Goal: Task Accomplishment & Management: Use online tool/utility

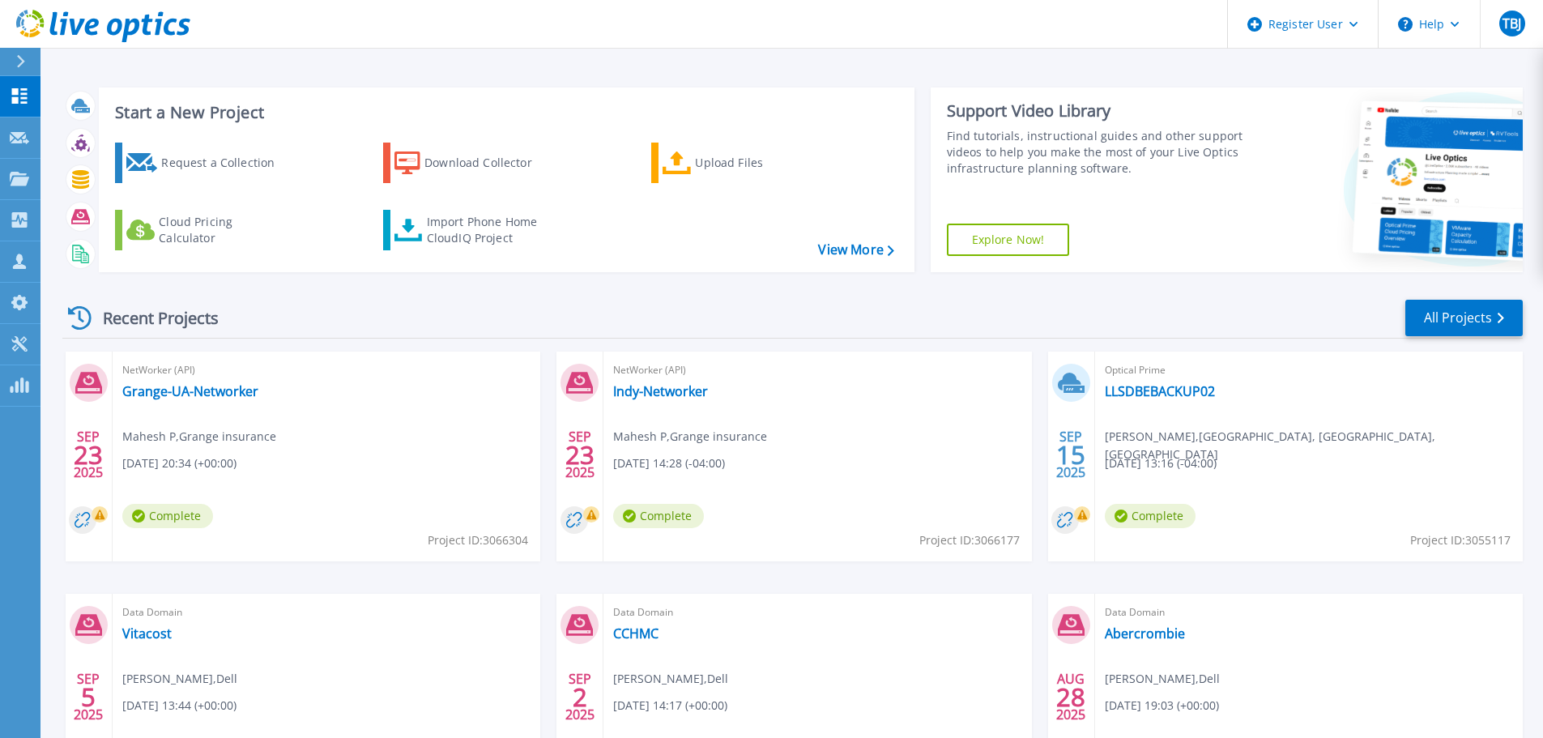
click at [19, 62] on icon at bounding box center [20, 61] width 9 height 13
click at [323, 70] on div "Start a New Project Request a Collection Download Collector Upload Files Cloud …" at bounding box center [791, 424] width 1502 height 849
click at [472, 235] on div "Import Phone Home CloudIQ Project" at bounding box center [490, 230] width 126 height 32
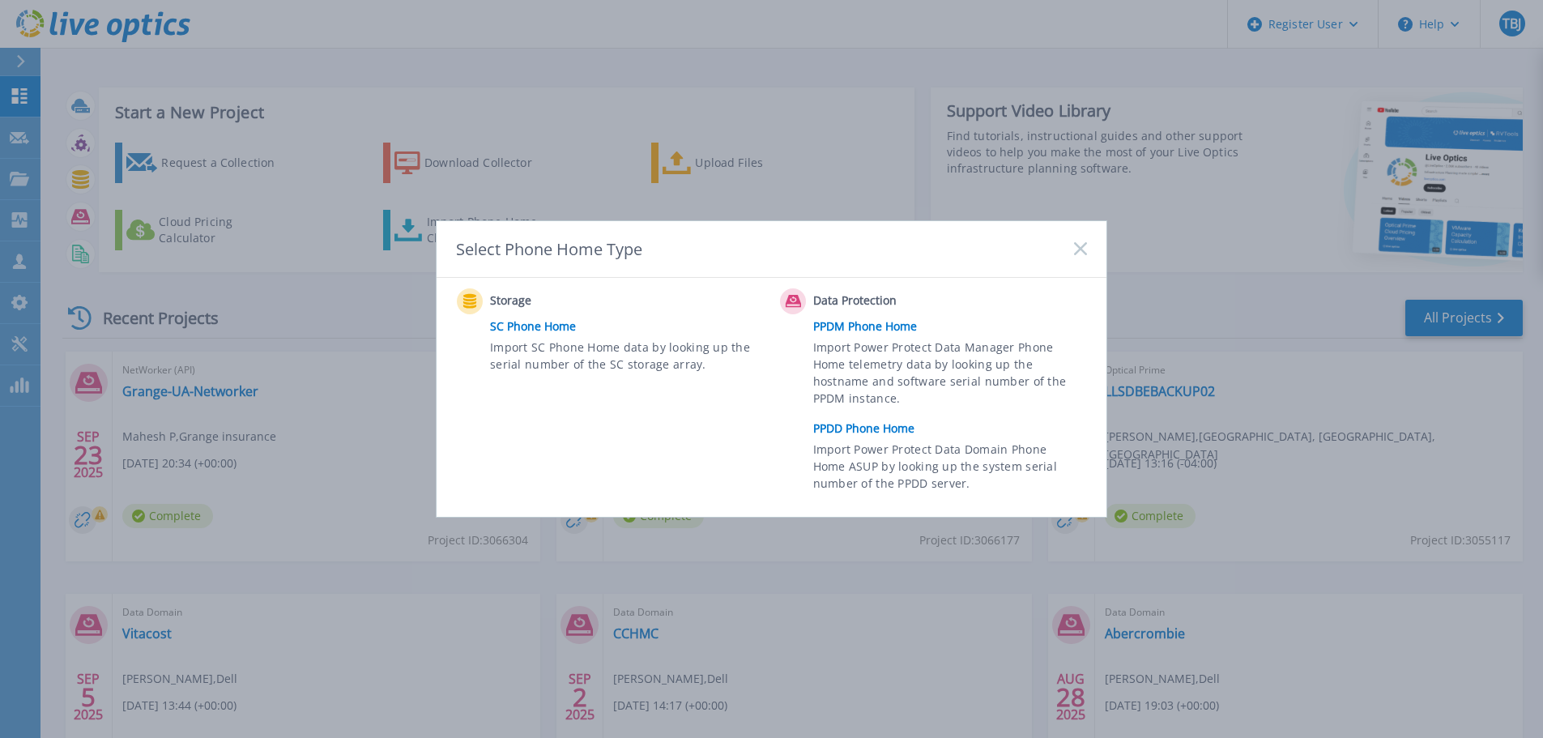
click at [897, 432] on link "PPDD Phone Home" at bounding box center [954, 428] width 282 height 24
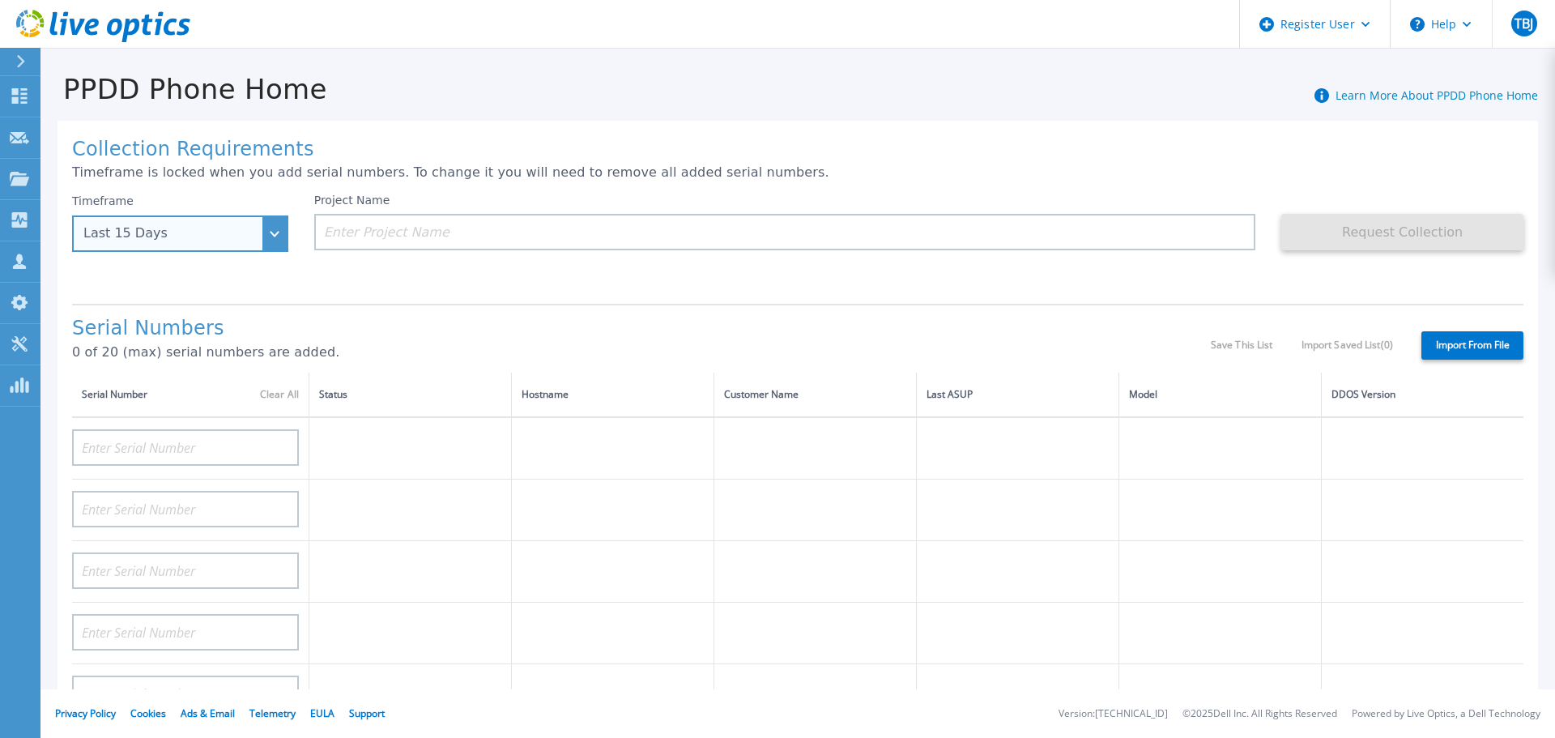
click at [243, 252] on div "Last 15 Days" at bounding box center [180, 233] width 216 height 36
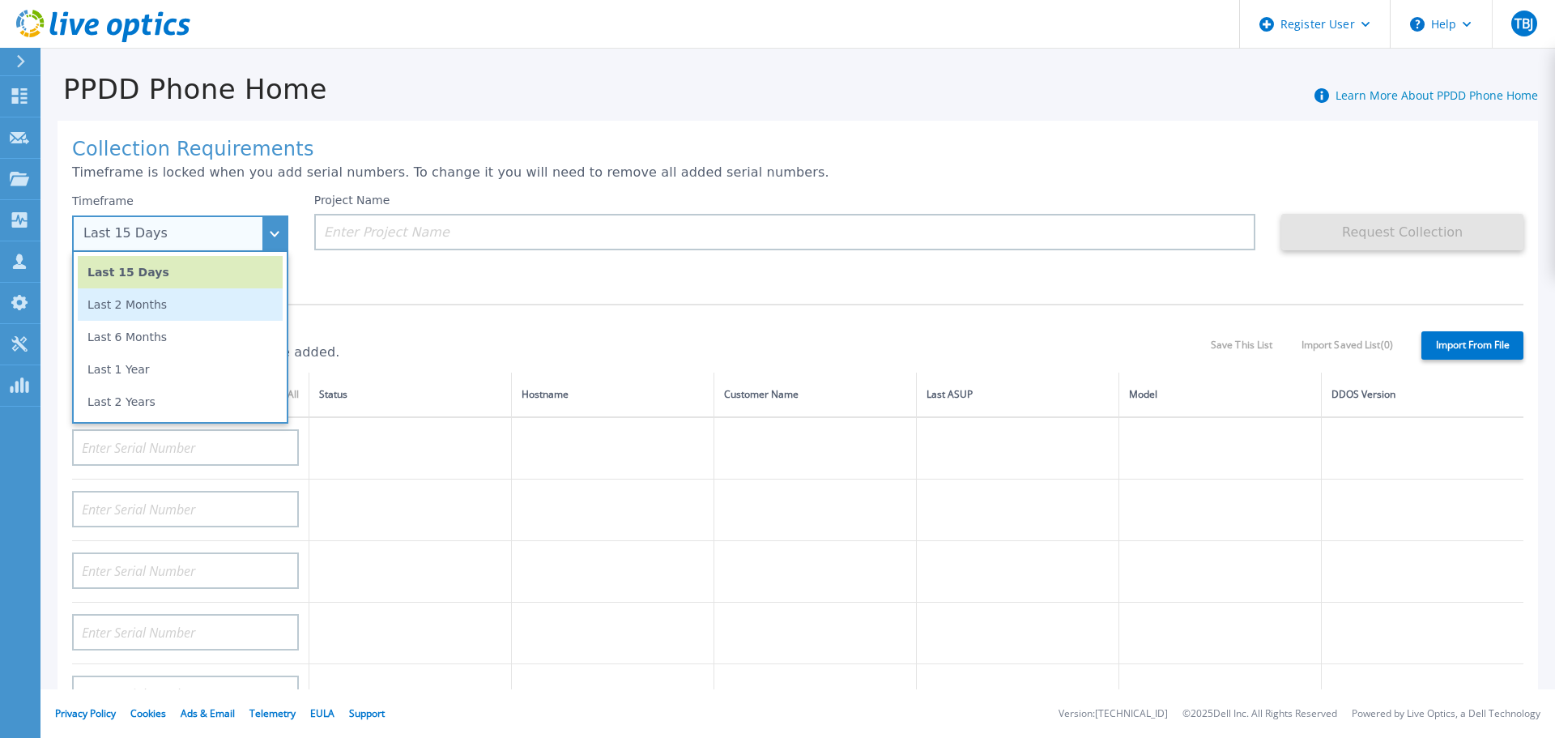
click at [215, 297] on li "Last 2 Months" at bounding box center [180, 304] width 205 height 32
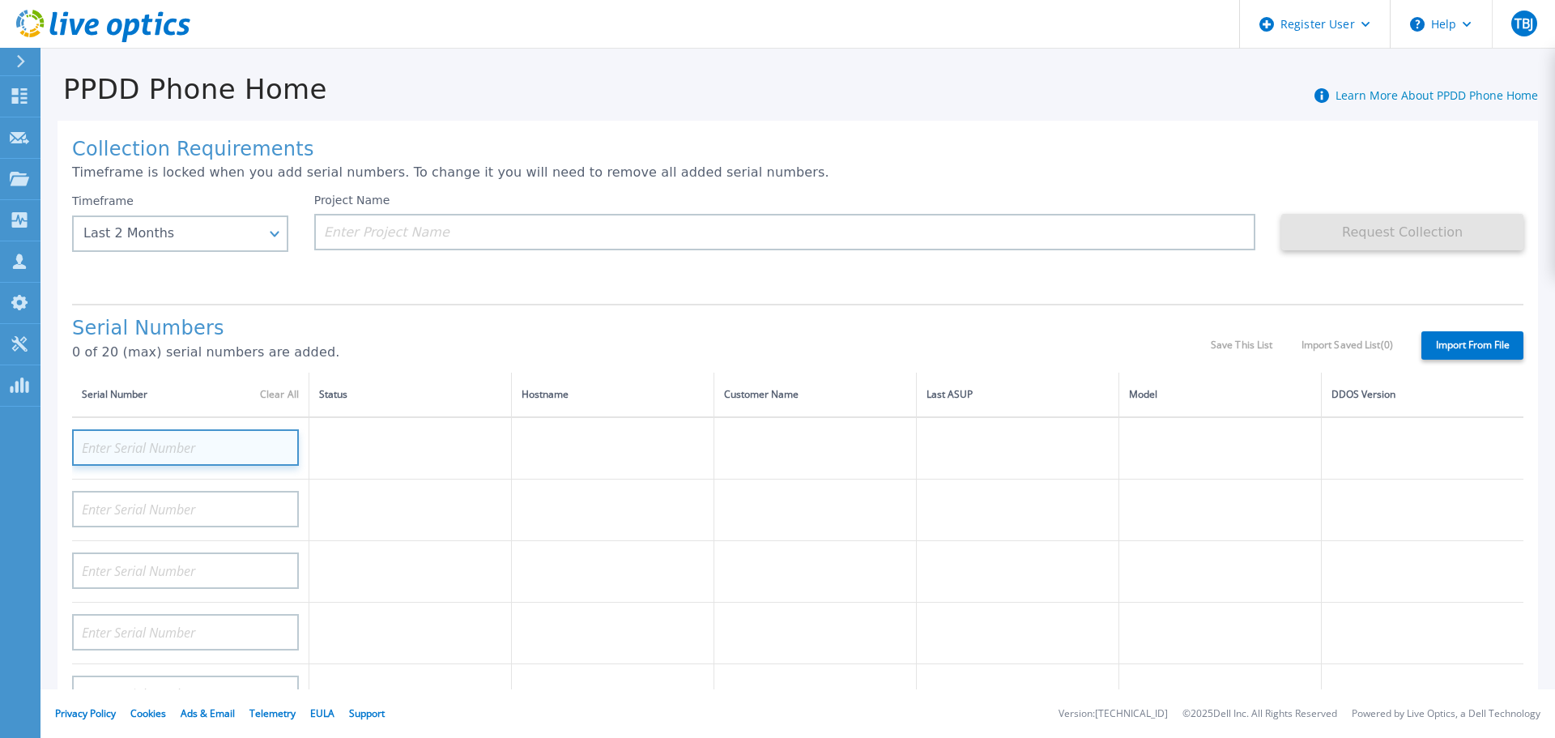
click at [168, 442] on input at bounding box center [185, 447] width 227 height 36
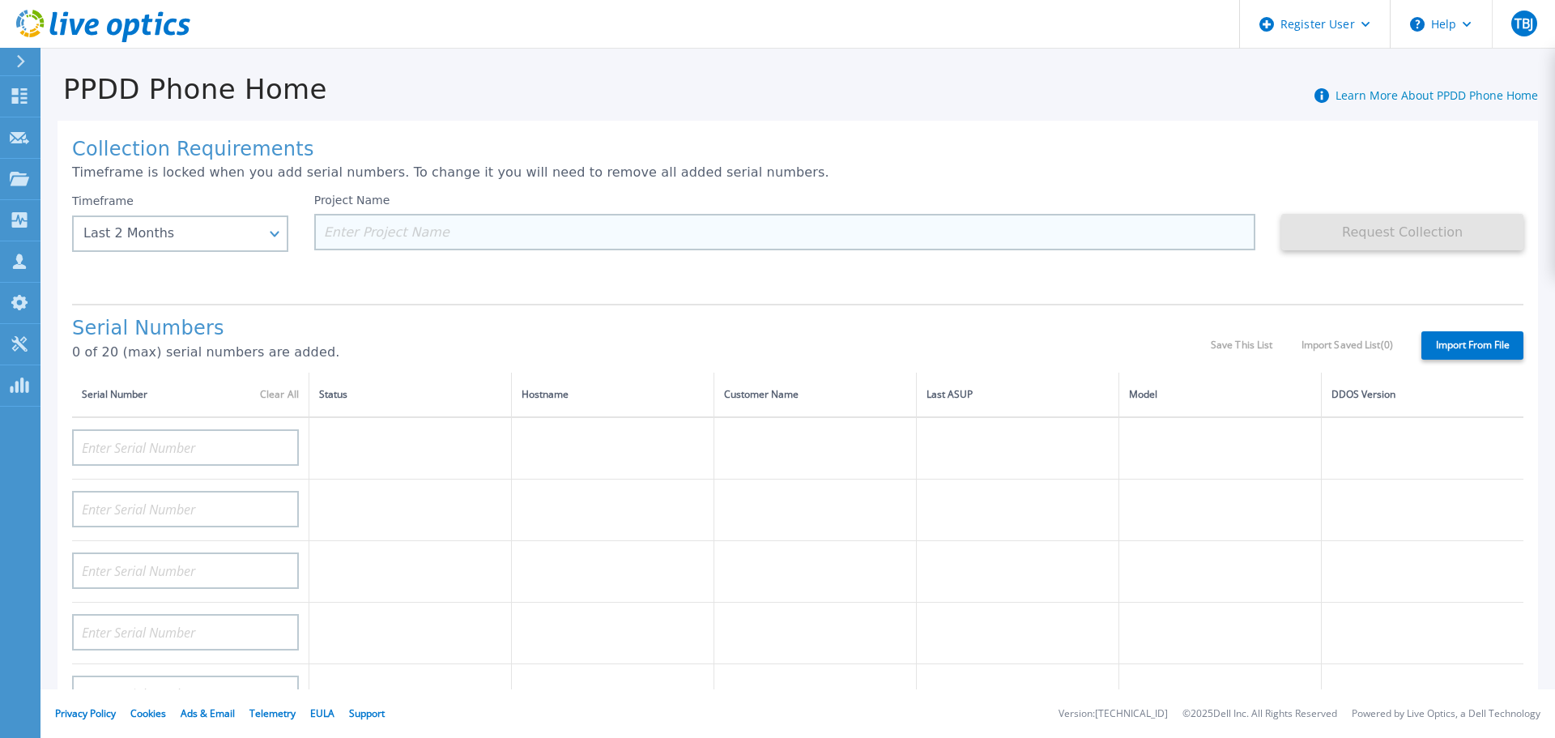
click at [365, 236] on input at bounding box center [785, 232] width 942 height 36
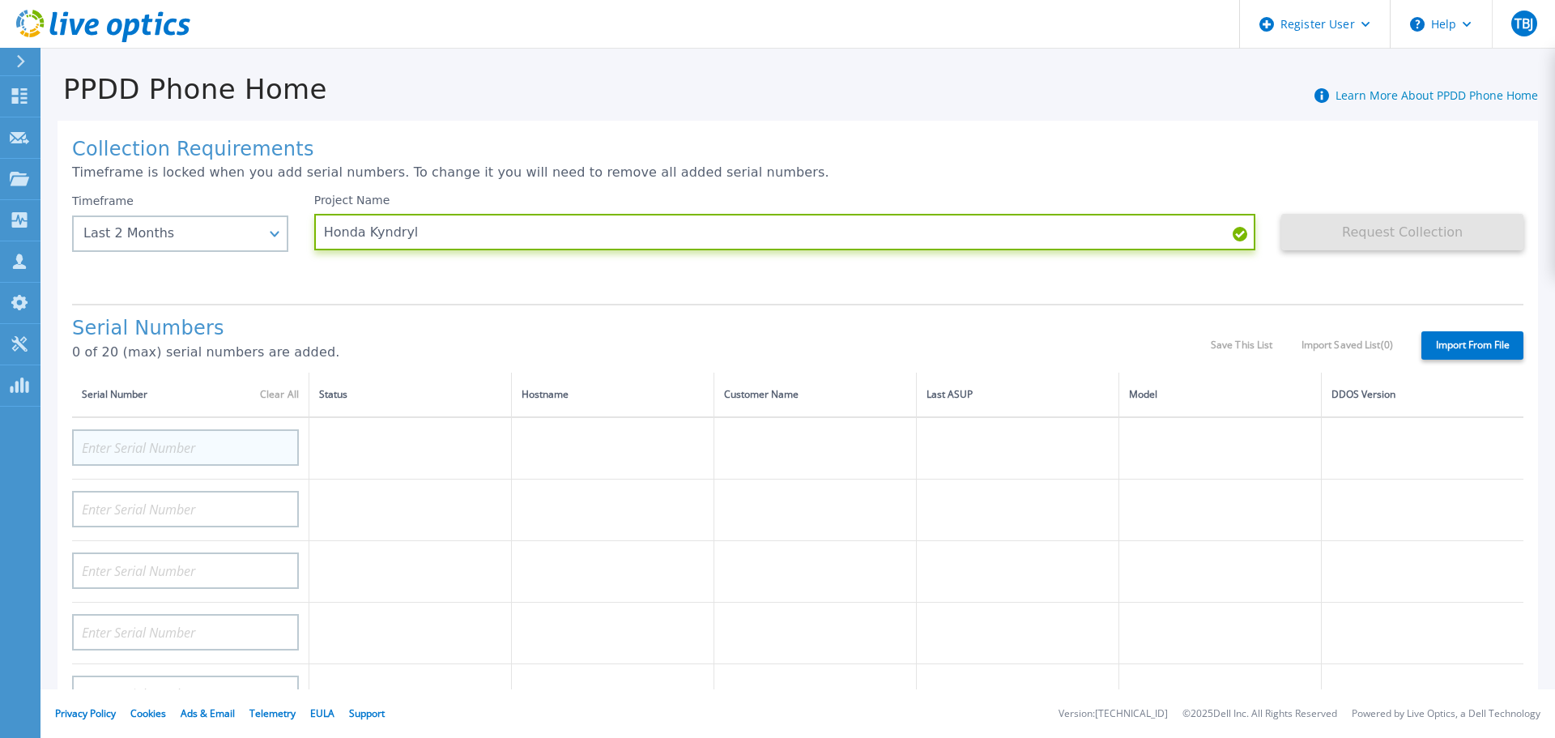
type input "Honda Kyndryl"
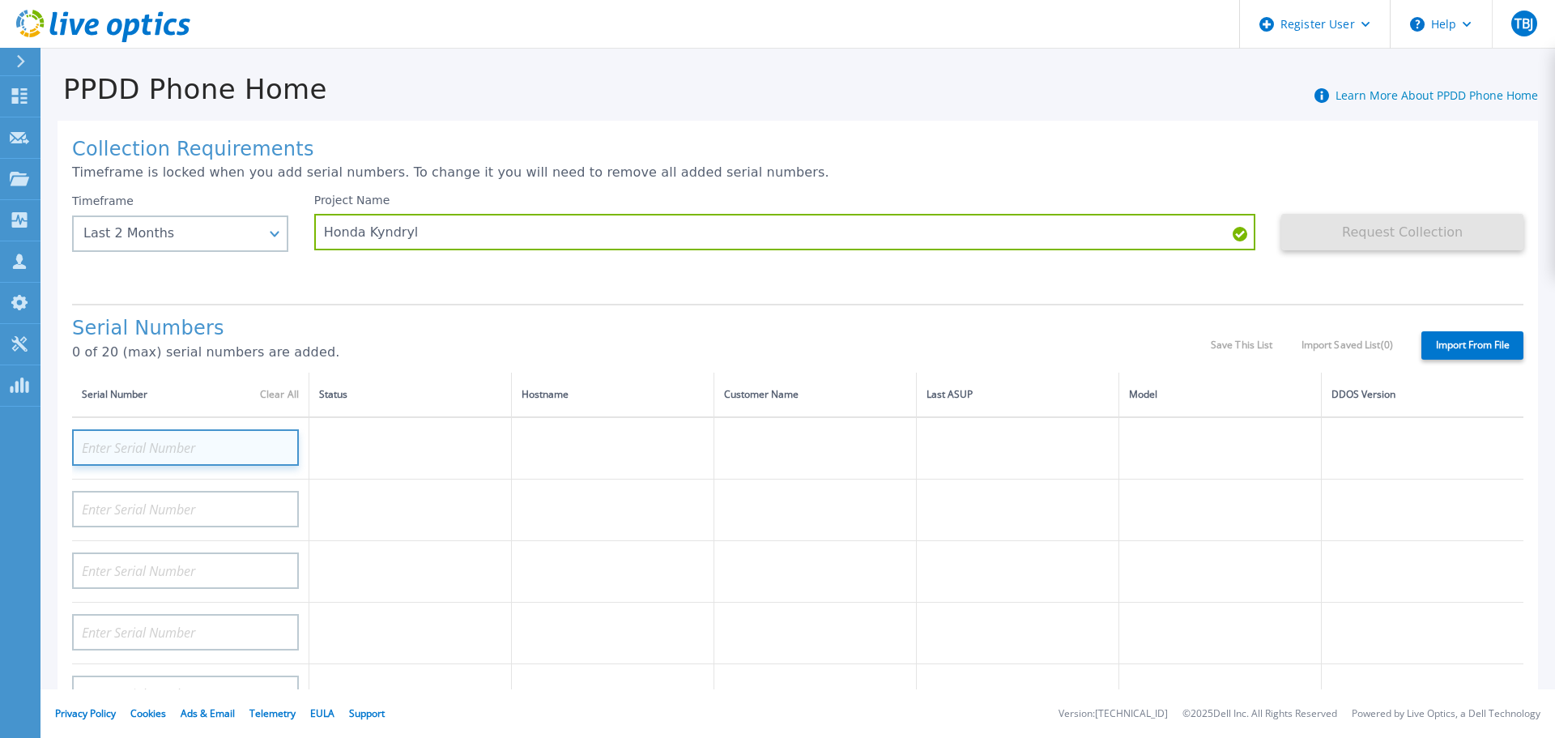
click at [194, 441] on input at bounding box center [185, 447] width 227 height 36
type input "APX00244308679"
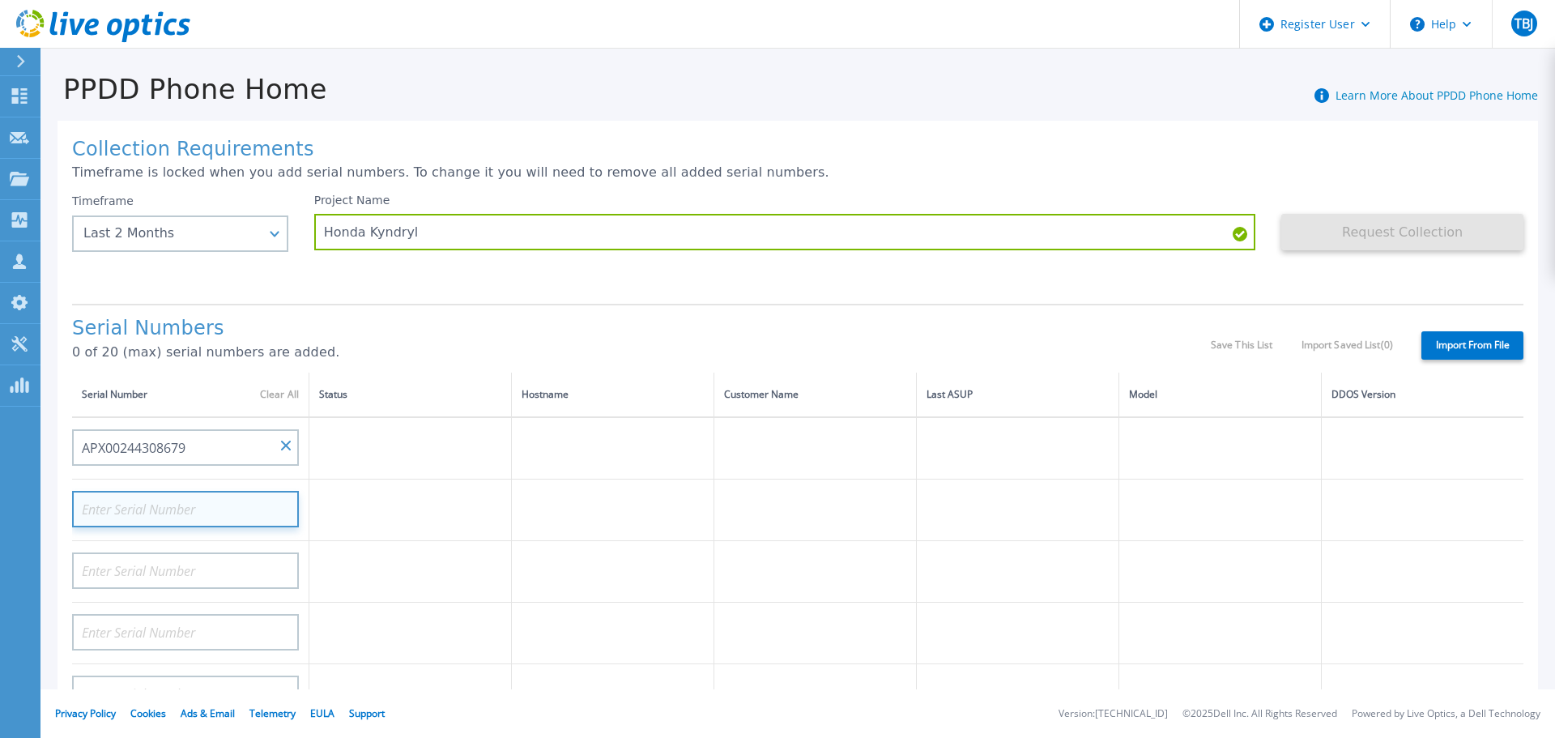
click at [172, 505] on input at bounding box center [185, 509] width 227 height 36
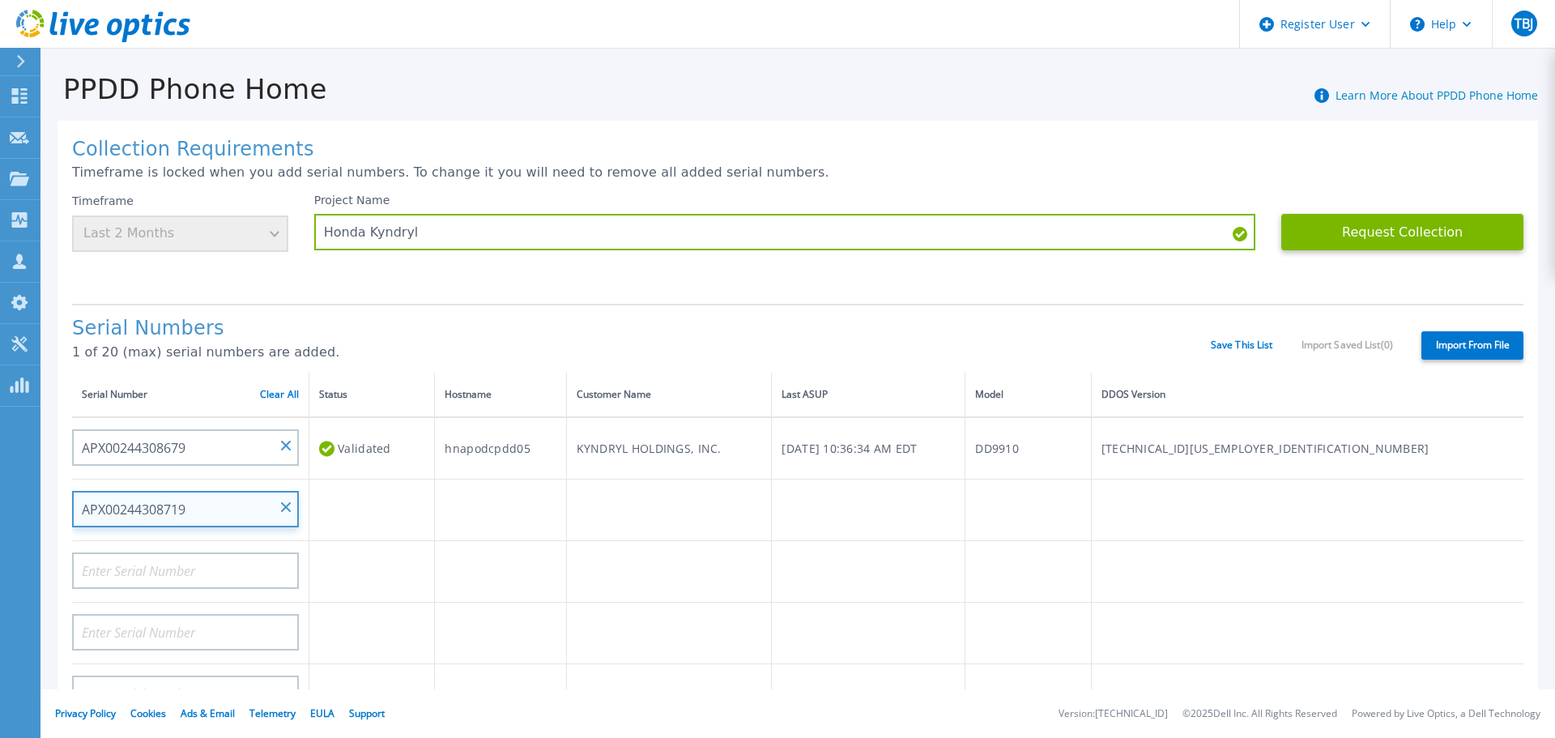
type input "APX00244308719"
click at [372, 565] on td at bounding box center [372, 572] width 126 height 62
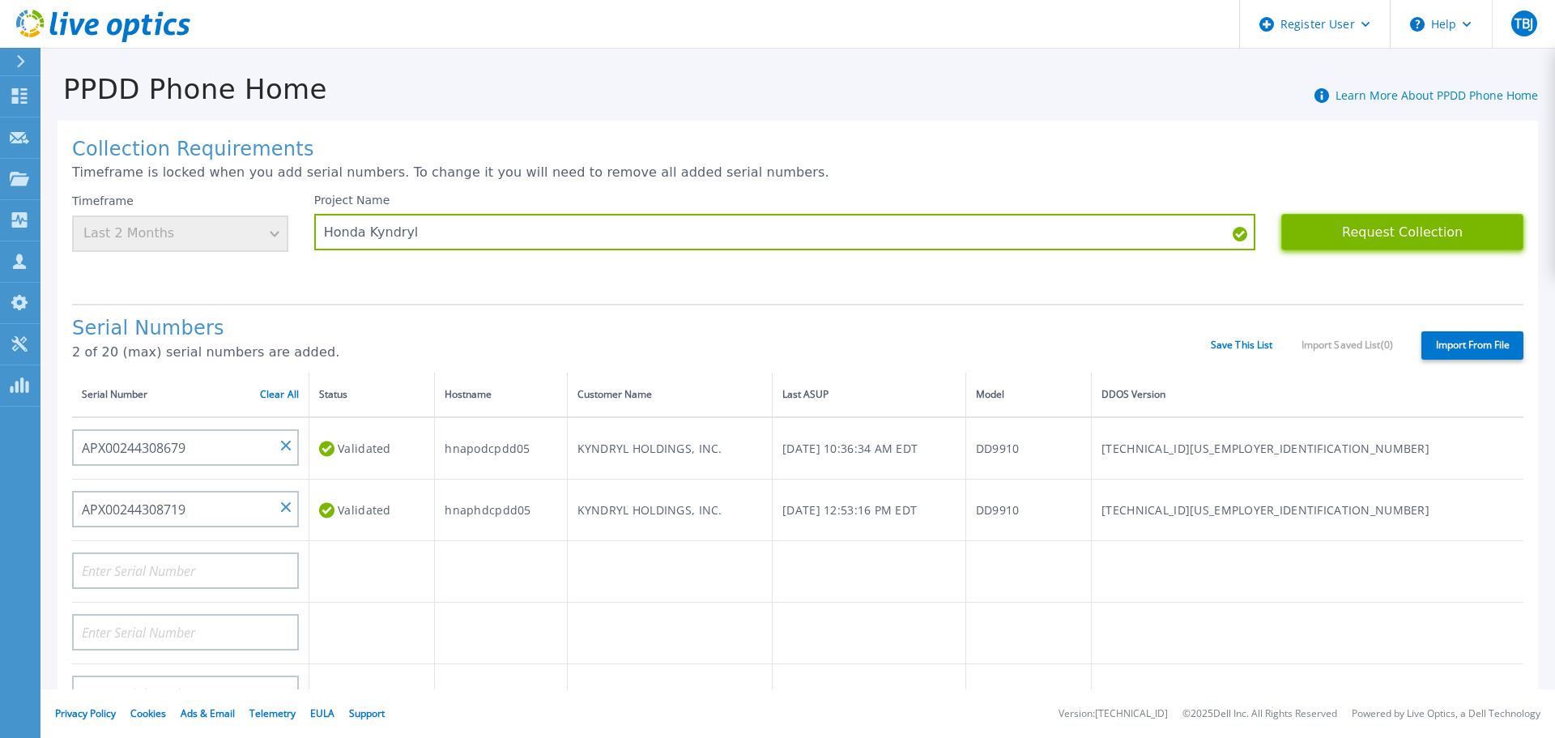
click at [1356, 228] on button "Request Collection" at bounding box center [1402, 232] width 242 height 36
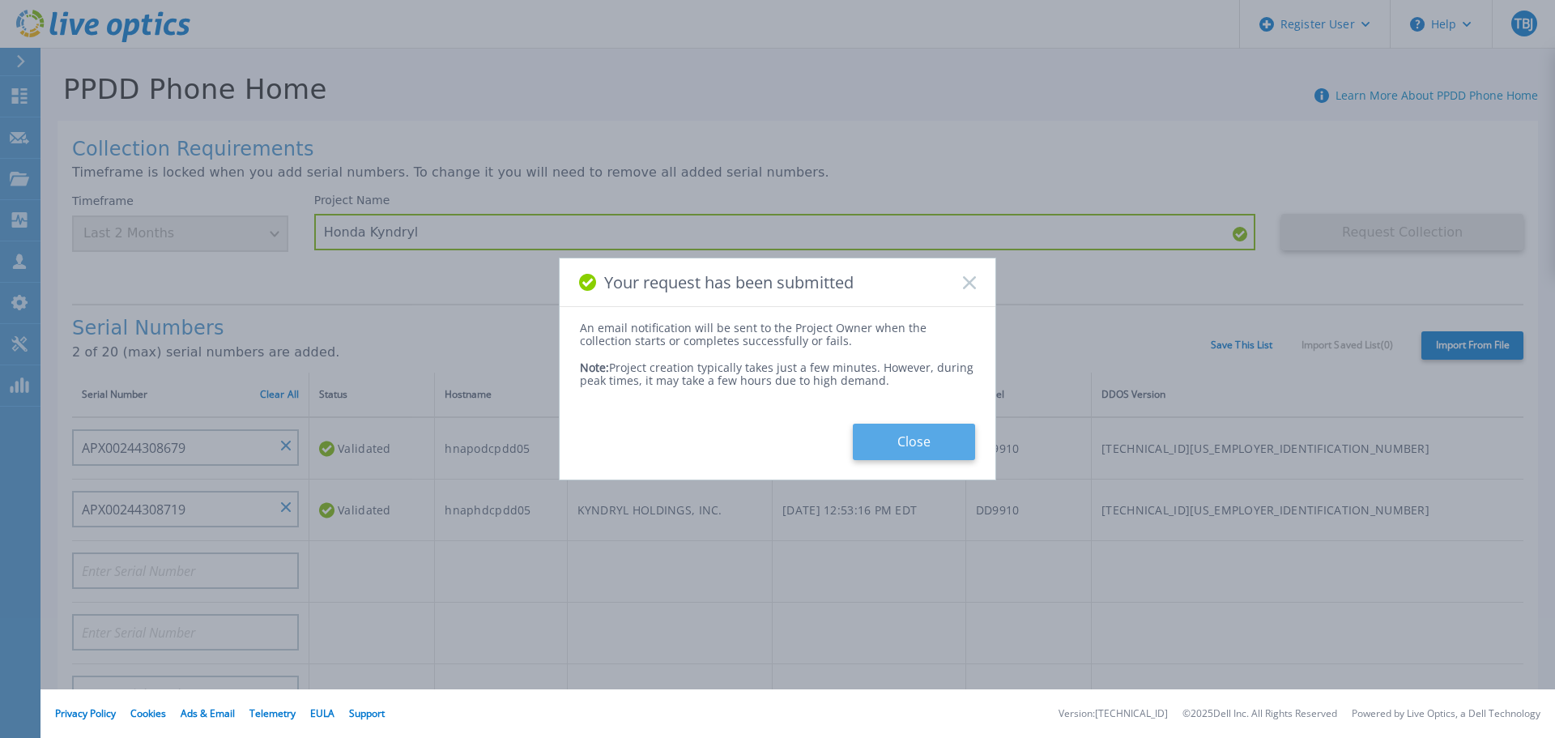
click at [918, 424] on button "Close" at bounding box center [914, 442] width 122 height 36
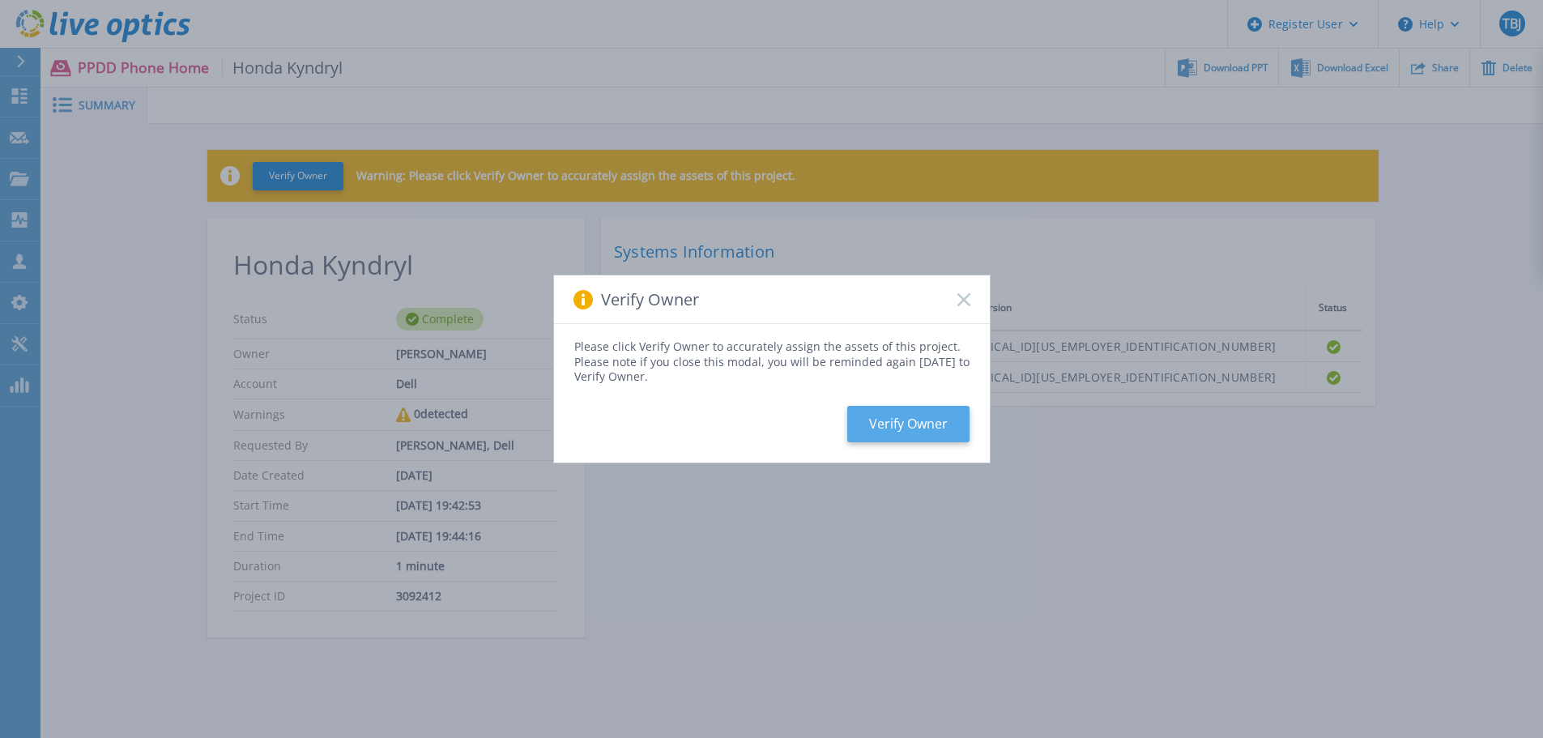
click at [931, 419] on button "Verify Owner" at bounding box center [908, 424] width 122 height 36
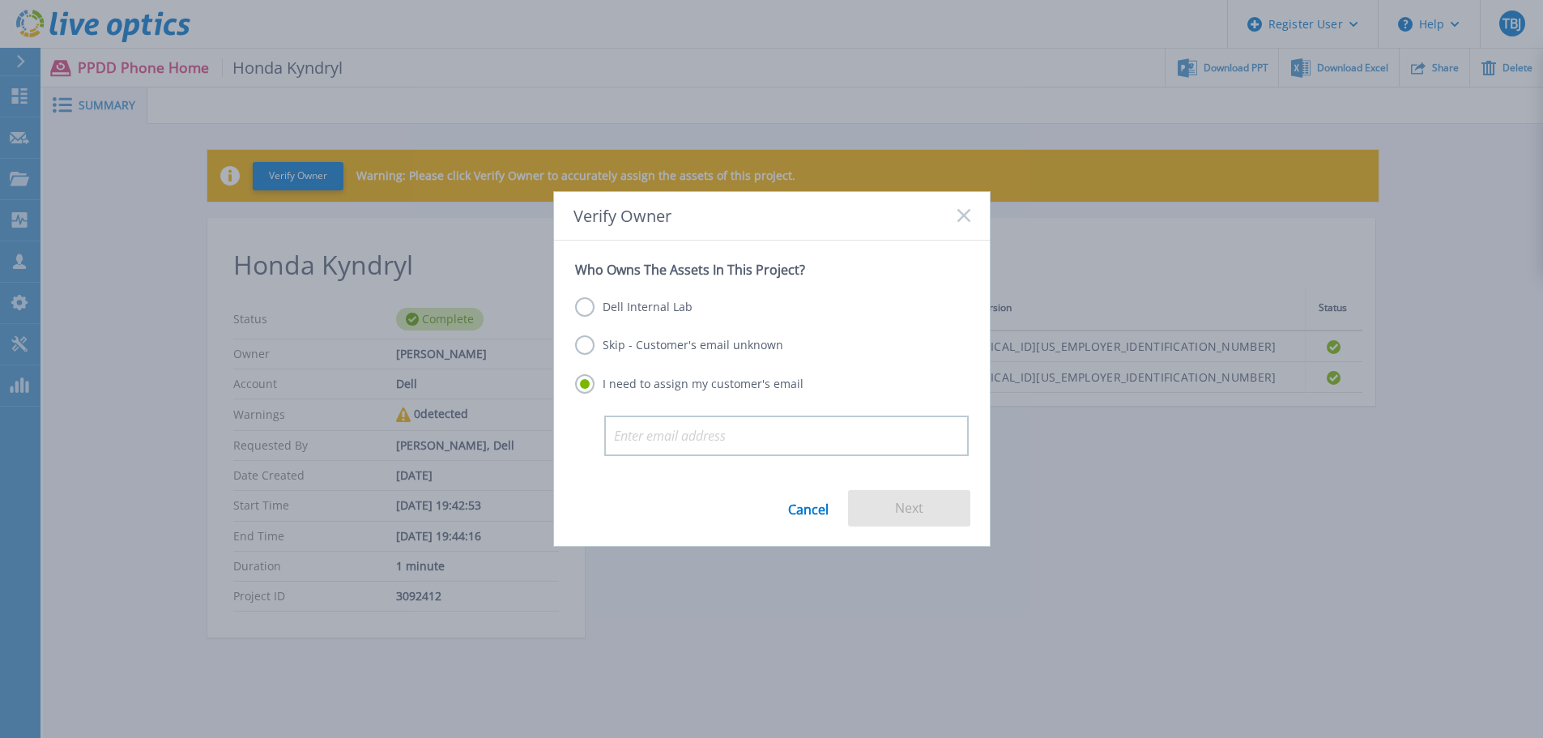
click at [666, 339] on label "Skip - Customer's email unknown" at bounding box center [679, 344] width 208 height 19
click at [0, 0] on input "Skip - Customer's email unknown" at bounding box center [0, 0] width 0 height 0
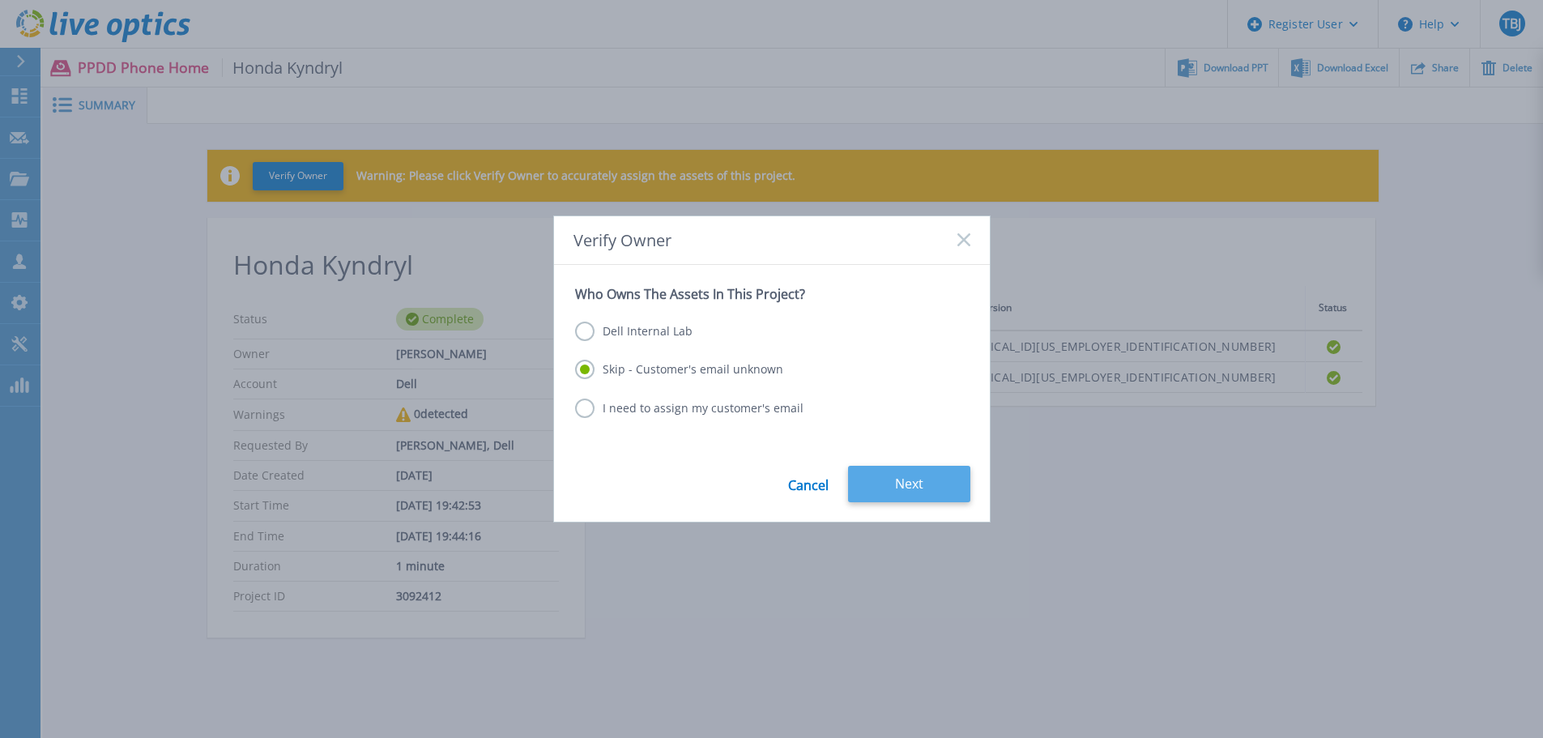
click at [905, 476] on button "Next" at bounding box center [909, 484] width 122 height 36
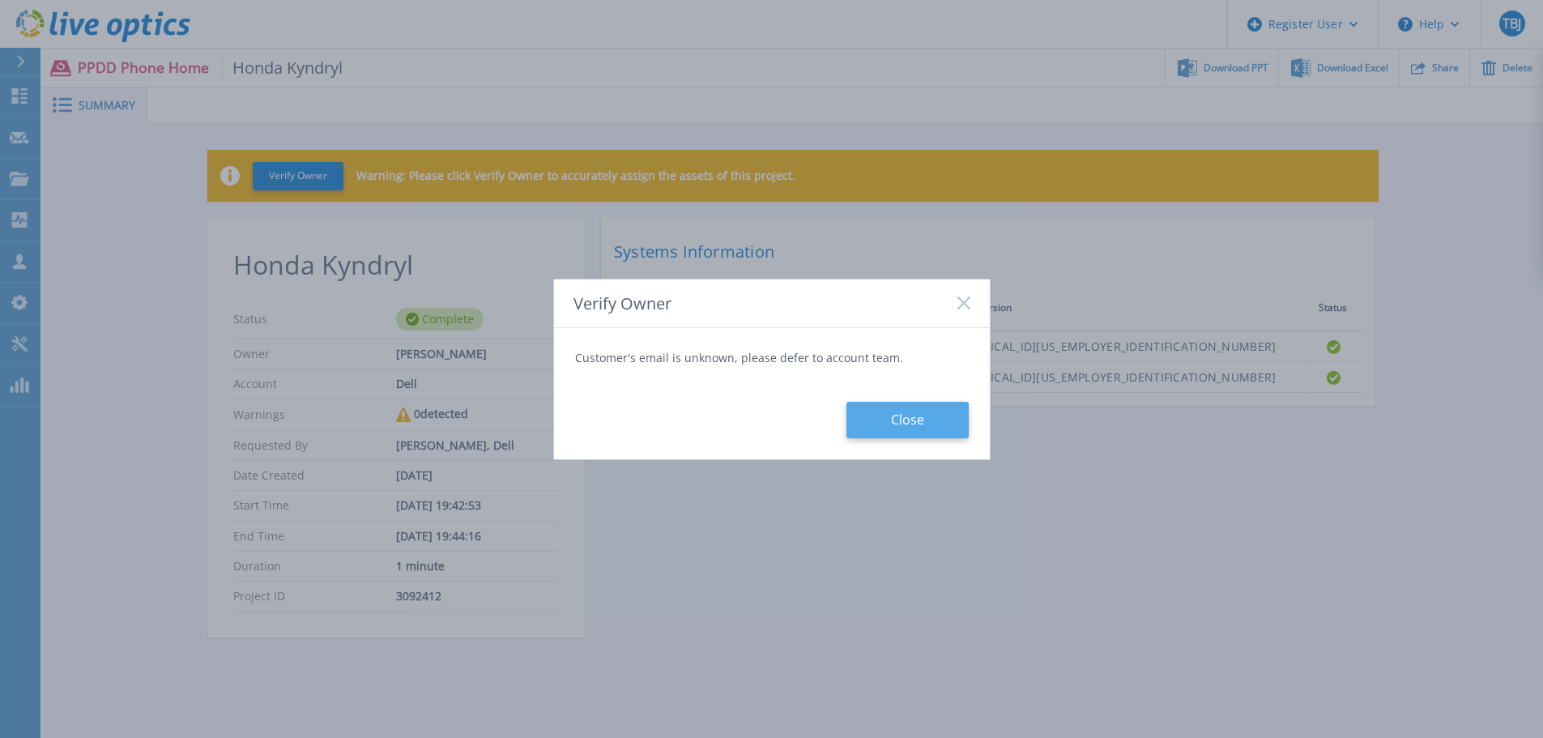
click at [924, 418] on button "Close" at bounding box center [907, 420] width 122 height 36
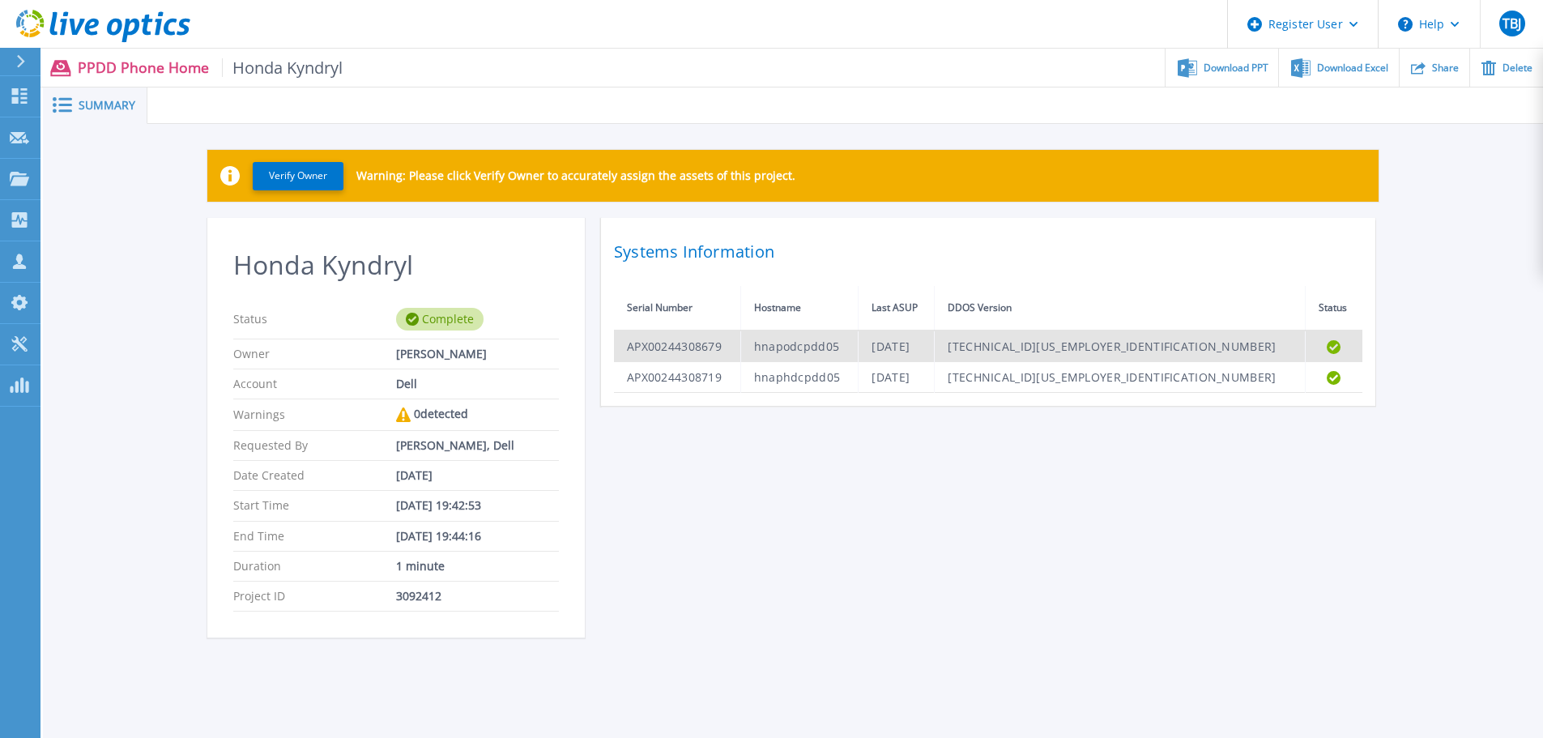
click at [652, 351] on td "APX00244308679" at bounding box center [677, 346] width 126 height 32
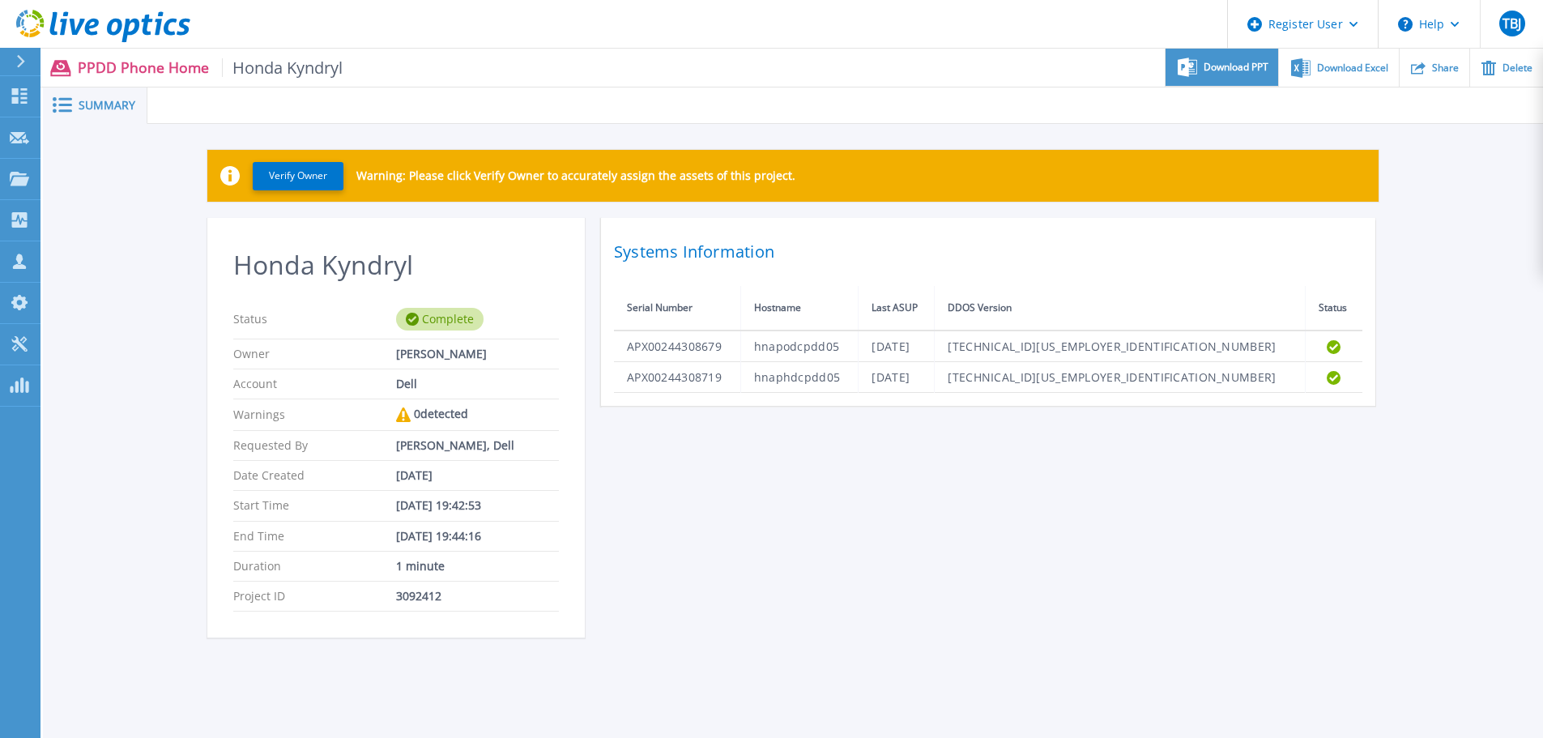
click at [1220, 67] on span "Download PPT" at bounding box center [1235, 67] width 65 height 10
